Goal: Task Accomplishment & Management: Manage account settings

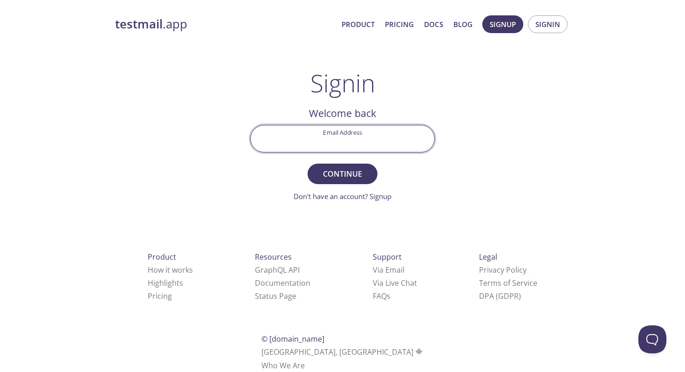
click at [343, 134] on input "Email Address" at bounding box center [343, 138] width 184 height 27
type input "[EMAIL_ADDRESS][DOMAIN_NAME]"
click at [350, 179] on span "Continue" at bounding box center [342, 173] width 49 height 13
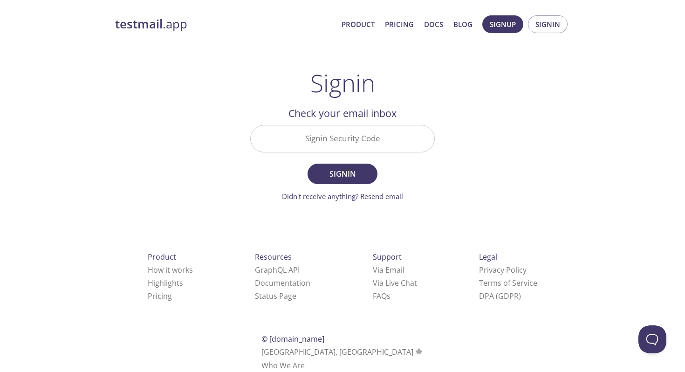
click at [356, 140] on input "Signin Security Code" at bounding box center [343, 138] width 184 height 27
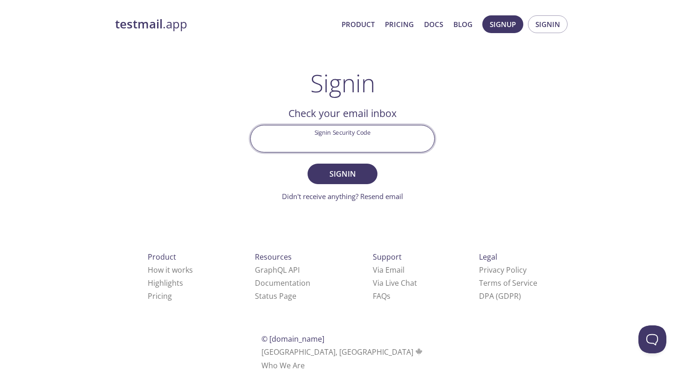
click at [282, 137] on input "Signin Security Code" at bounding box center [343, 138] width 184 height 27
paste input "X95M29F"
type input "X95M29F"
click at [341, 171] on span "Signin" at bounding box center [342, 173] width 49 height 13
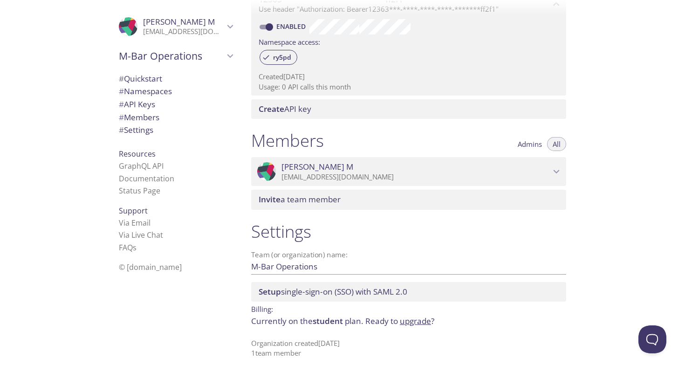
scroll to position [291, 0]
